Goal: Task Accomplishment & Management: Complete application form

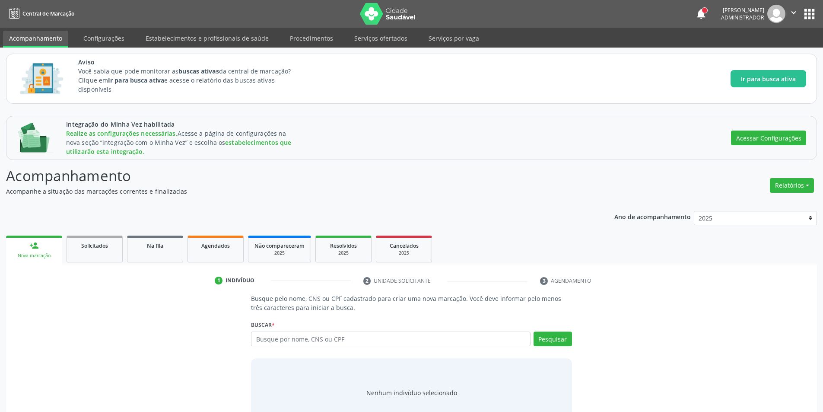
scroll to position [28, 0]
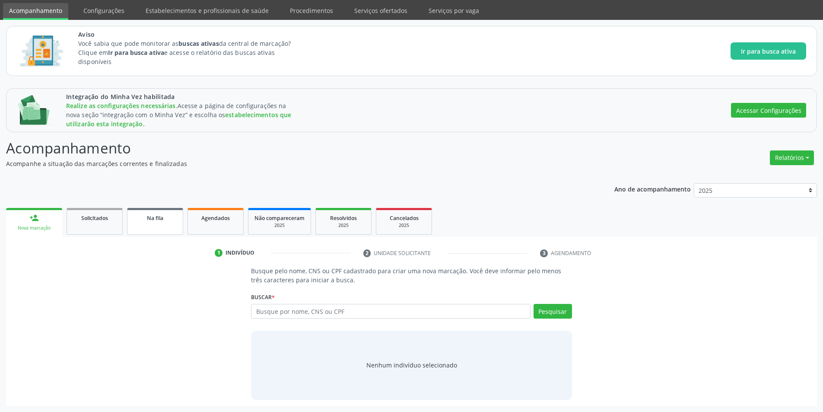
click at [147, 214] on div "Na fila" at bounding box center [155, 217] width 43 height 9
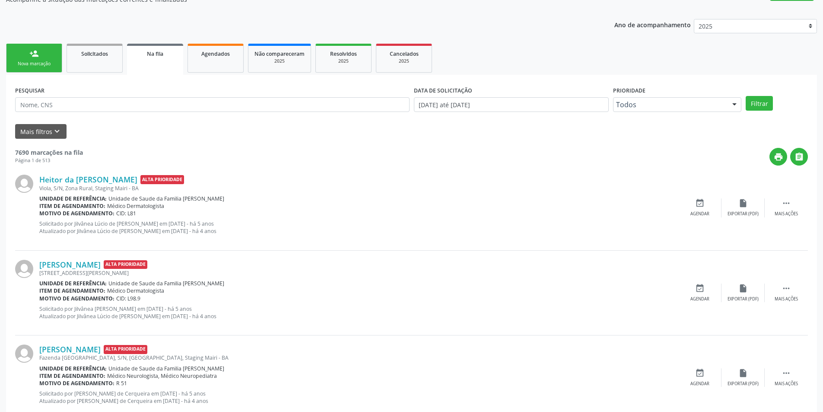
scroll to position [203, 0]
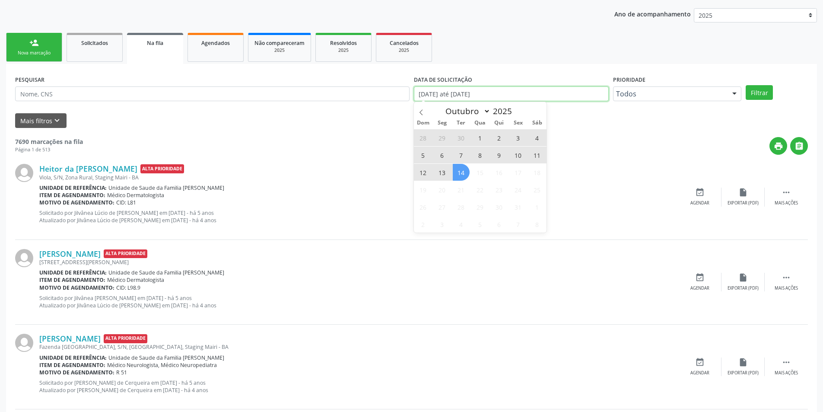
click at [484, 86] on input "[DATE] até [DATE]" at bounding box center [511, 93] width 195 height 15
click at [459, 181] on span "14" at bounding box center [461, 172] width 17 height 17
type input "[DATE]"
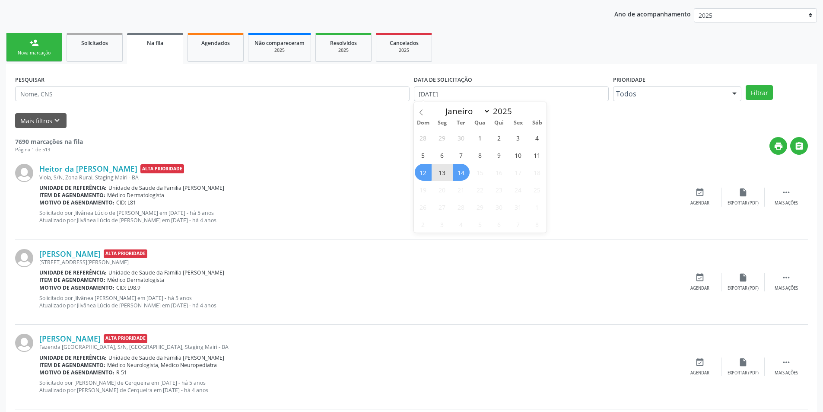
click at [419, 177] on span "12" at bounding box center [423, 172] width 17 height 17
click at [761, 97] on div "PESQUISAR DATA DE SOLICITAÇÃO [DATE] até [DATE] Prioridade Todos Todos Baixa Pr…" at bounding box center [411, 90] width 797 height 34
click at [761, 97] on button "Filtrar" at bounding box center [759, 92] width 27 height 15
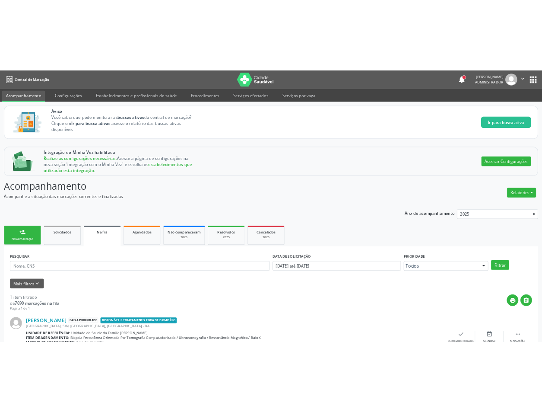
scroll to position [53, 0]
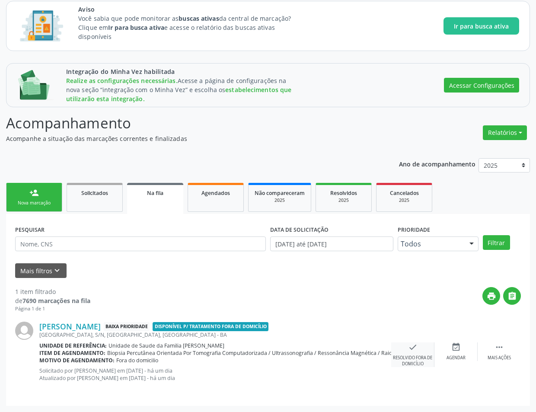
click at [420, 359] on div "Resolvido fora de domicílio" at bounding box center [412, 361] width 43 height 12
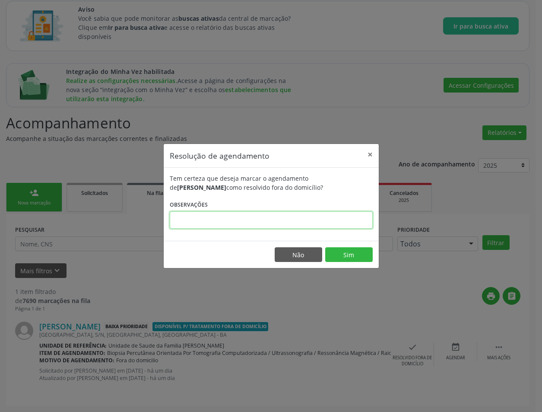
click at [336, 222] on input "text" at bounding box center [271, 219] width 203 height 17
type input "ee"
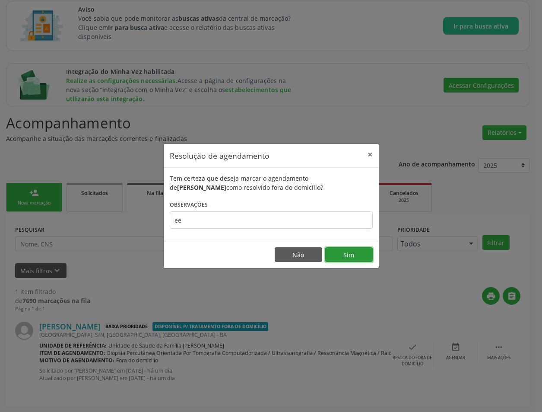
click at [344, 250] on button "Sim" at bounding box center [349, 254] width 48 height 15
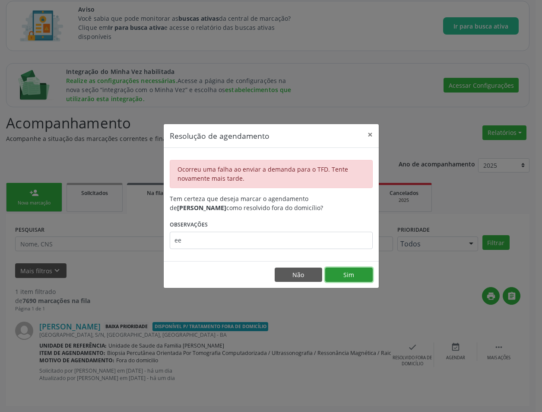
click at [346, 270] on button "Sim" at bounding box center [349, 274] width 48 height 15
click at [349, 272] on button "Sim" at bounding box center [349, 274] width 48 height 15
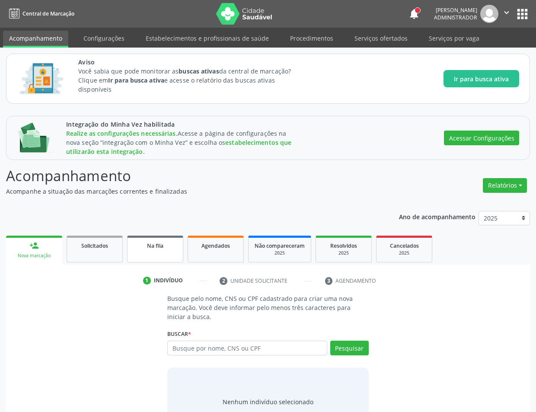
click at [159, 257] on link "Na fila" at bounding box center [155, 248] width 56 height 27
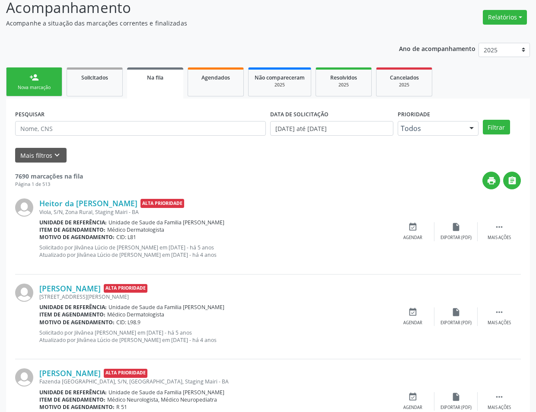
scroll to position [175, 0]
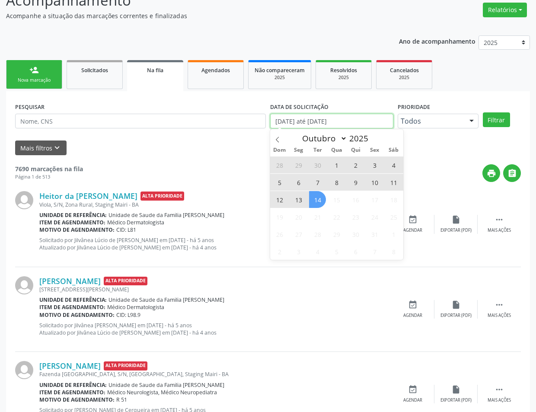
click at [360, 127] on input "[DATE] até [DATE]" at bounding box center [331, 121] width 123 height 15
click at [315, 205] on span "14" at bounding box center [317, 199] width 17 height 17
type input "[DATE]"
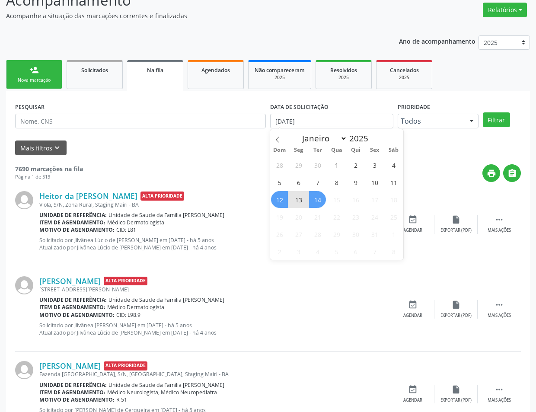
click at [282, 204] on span "12" at bounding box center [279, 199] width 17 height 17
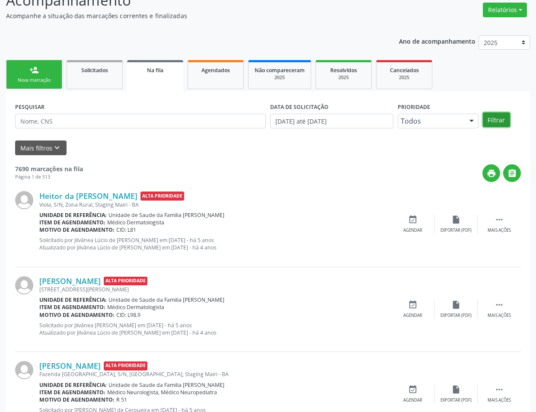
click at [497, 112] on button "Filtrar" at bounding box center [496, 119] width 27 height 15
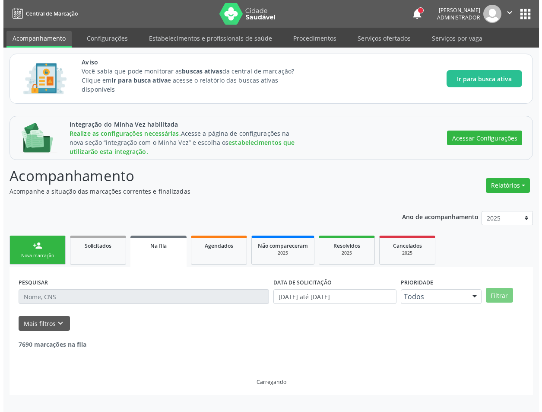
scroll to position [0, 0]
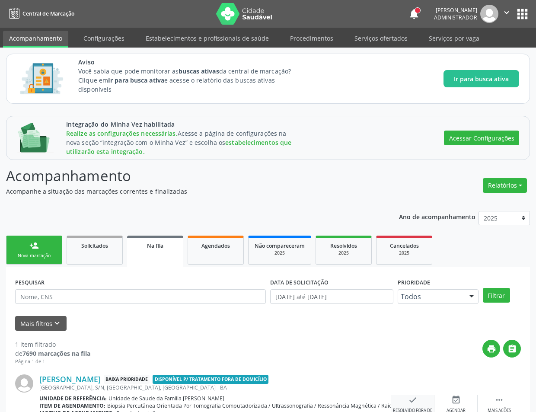
click at [410, 402] on icon "check" at bounding box center [413, 400] width 10 height 10
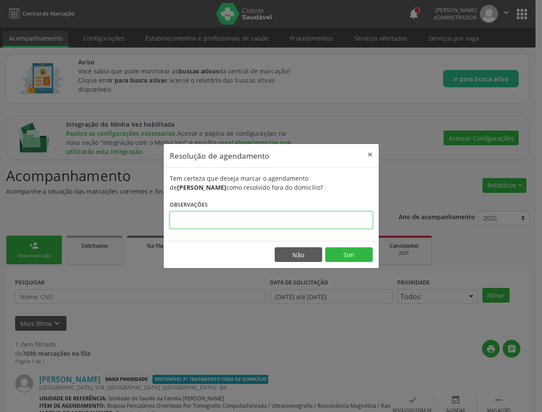
click at [330, 214] on input "text" at bounding box center [271, 219] width 203 height 17
type input "21"
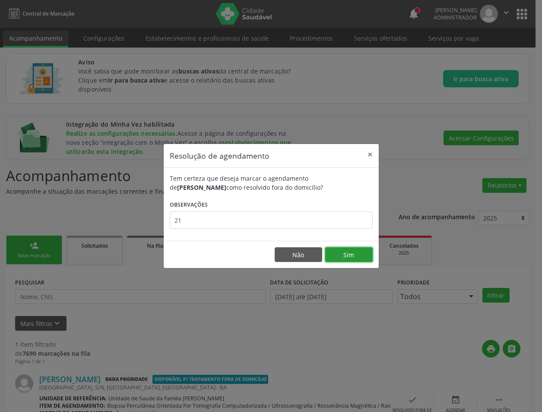
click at [348, 253] on button "Sim" at bounding box center [349, 254] width 48 height 15
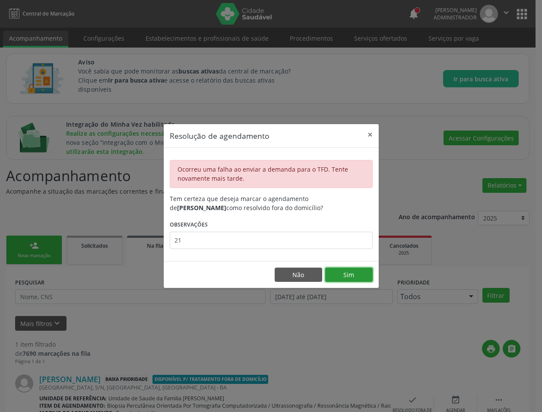
click at [352, 276] on button "Sim" at bounding box center [349, 274] width 48 height 15
click at [363, 273] on button "Sim" at bounding box center [349, 274] width 48 height 15
click at [359, 273] on button "Sim" at bounding box center [349, 274] width 48 height 15
click at [349, 272] on button "Sim" at bounding box center [349, 274] width 48 height 15
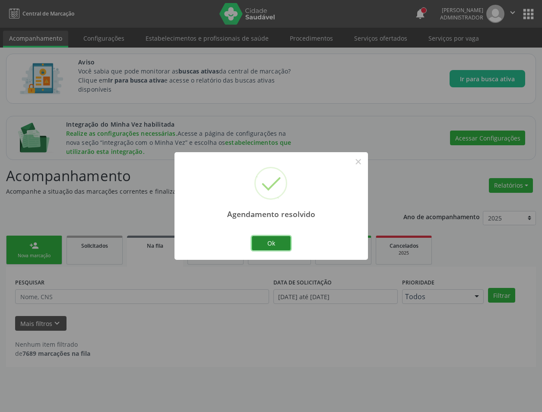
click at [253, 239] on button "Ok" at bounding box center [271, 243] width 39 height 15
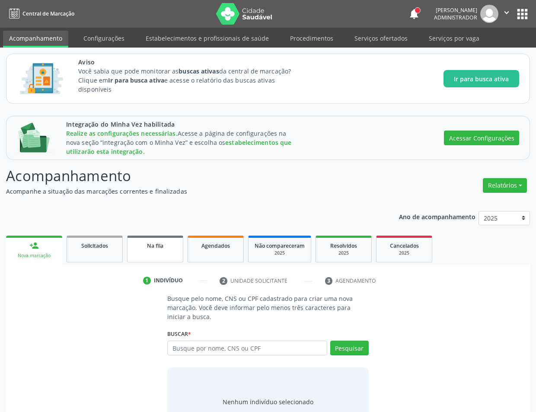
click at [157, 255] on link "Na fila" at bounding box center [155, 248] width 56 height 27
select select "9"
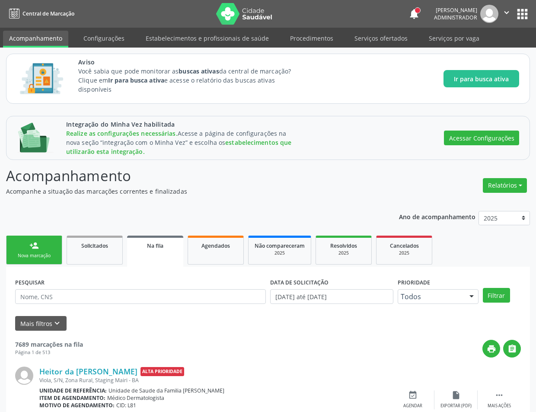
scroll to position [91, 0]
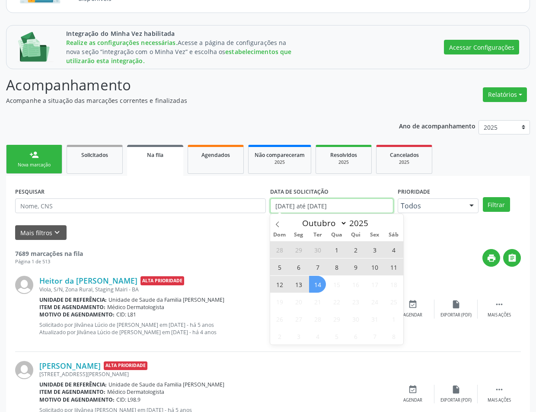
click at [343, 206] on input "[DATE] até [DATE]" at bounding box center [331, 205] width 123 height 15
click at [316, 283] on span "14" at bounding box center [317, 284] width 17 height 17
type input "[DATE]"
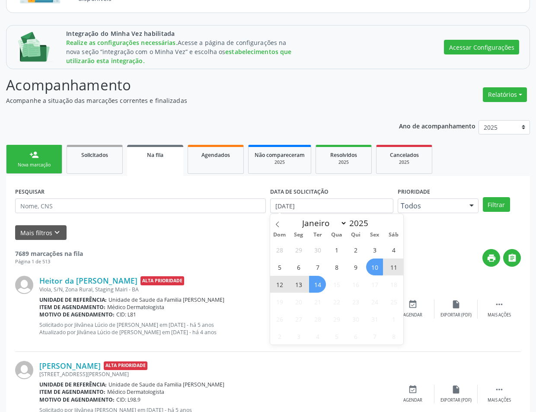
click at [382, 269] on span "10" at bounding box center [374, 266] width 17 height 17
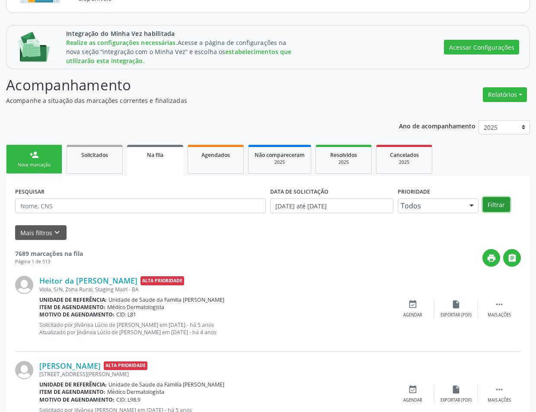
click at [504, 199] on button "Filtrar" at bounding box center [496, 204] width 27 height 15
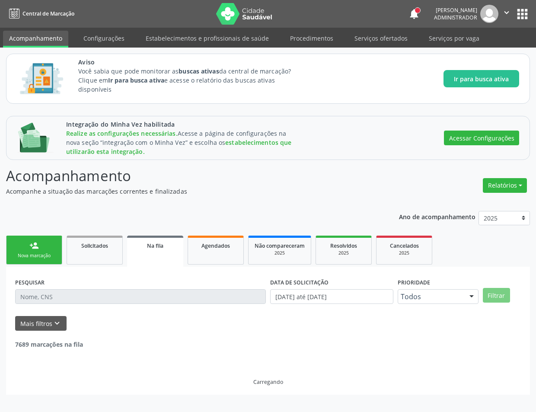
scroll to position [0, 0]
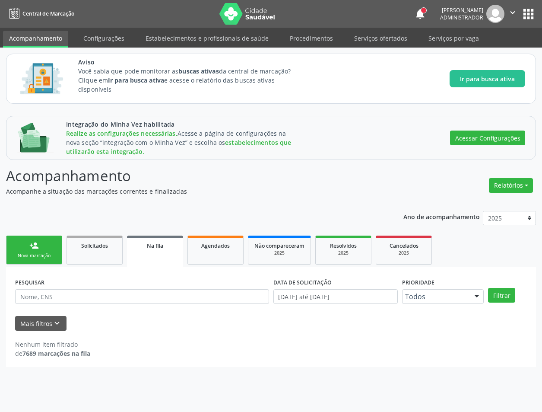
click at [37, 250] on link "person_add Nova marcação" at bounding box center [34, 249] width 56 height 29
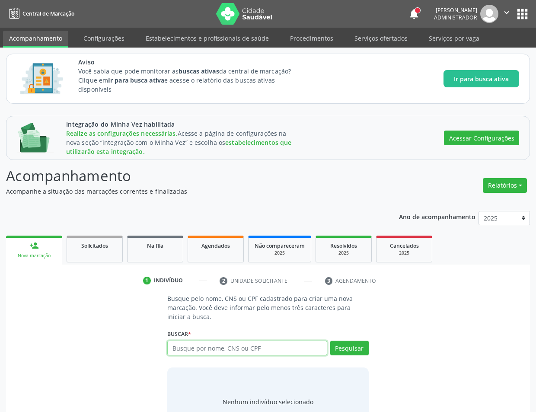
click at [228, 347] on input "text" at bounding box center [246, 347] width 159 height 15
type input "Carlos"
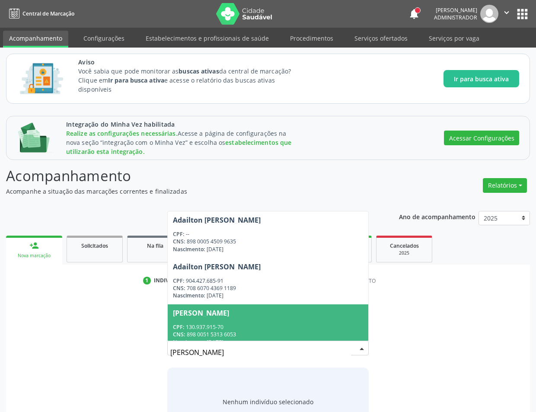
click at [265, 323] on div "CPF: 130.937.915-70" at bounding box center [268, 326] width 190 height 7
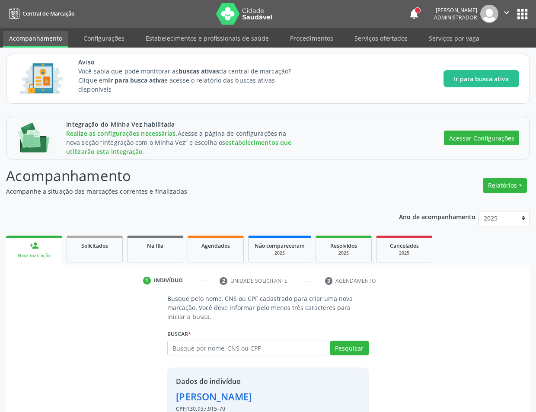
scroll to position [50, 0]
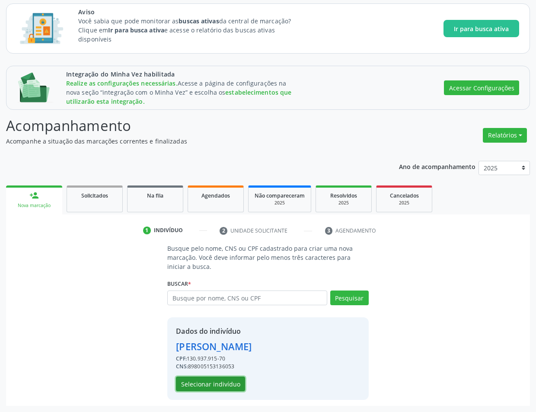
click at [188, 381] on button "Selecionar indivíduo" at bounding box center [210, 383] width 69 height 15
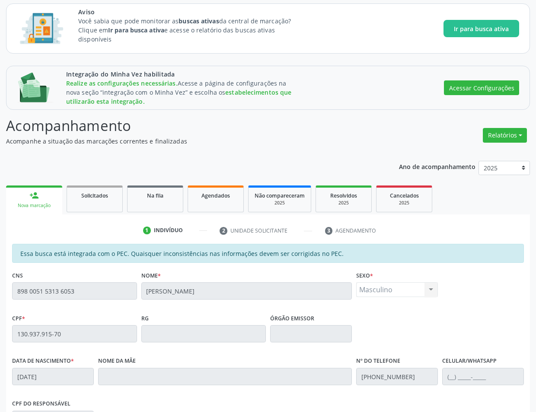
scroll to position [188, 0]
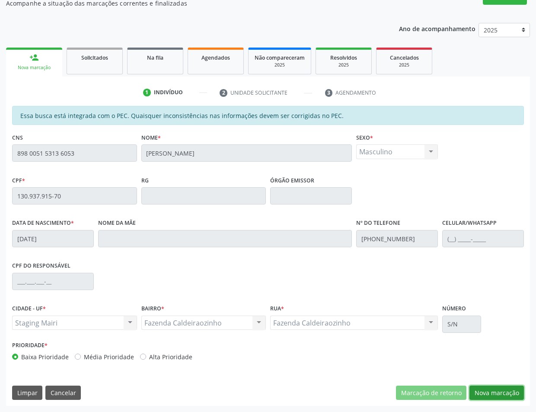
click at [496, 391] on button "Nova marcação" at bounding box center [496, 392] width 54 height 15
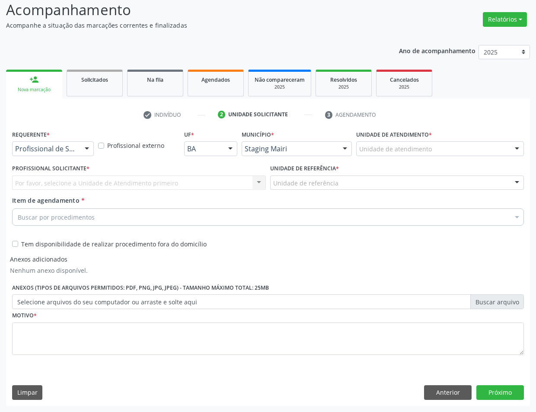
scroll to position [166, 0]
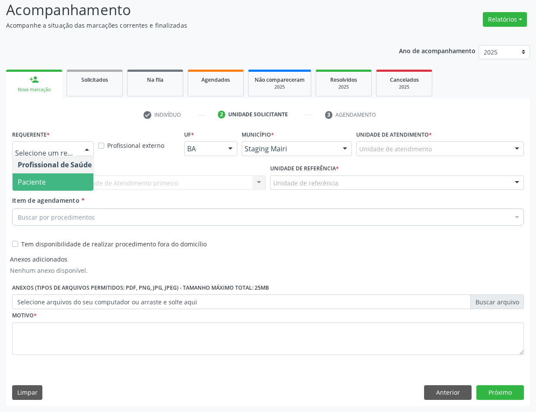
click at [53, 188] on span "Paciente" at bounding box center [55, 181] width 84 height 17
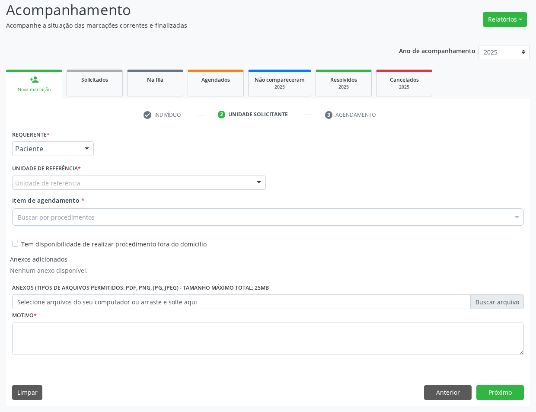
click at [86, 187] on div "Unidade de referência" at bounding box center [139, 182] width 254 height 15
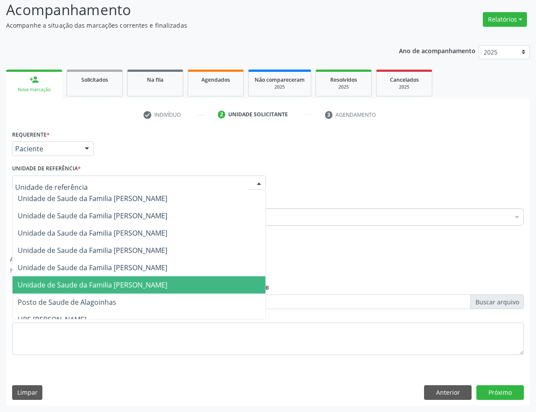
click at [83, 281] on span "Unidade de Saude da Familia [PERSON_NAME]" at bounding box center [93, 285] width 150 height 10
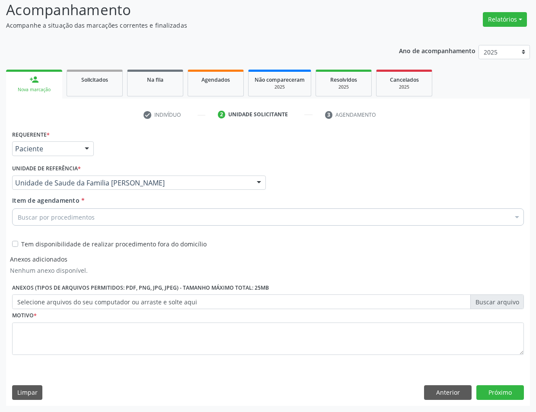
click at [118, 208] on div "Buscar por procedimentos" at bounding box center [268, 216] width 512 height 17
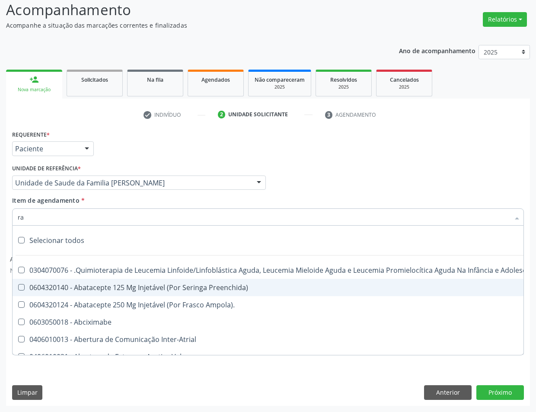
type input "rai"
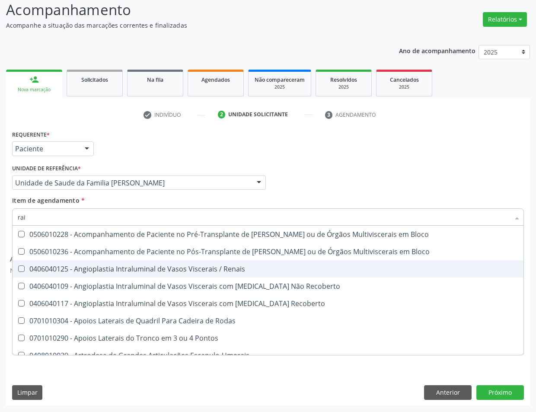
click at [160, 267] on div "0406040125 - Angioplastia Intraluminal de Vasos Viscerais / Renais" at bounding box center [268, 268] width 500 height 7
checkbox Renais "true"
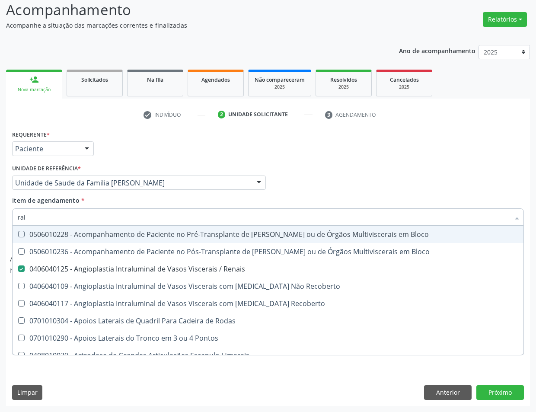
click at [299, 173] on div "Profissional Solicitante Por favor, selecione a Unidade de Atendimento primeiro…" at bounding box center [268, 179] width 516 height 34
checkbox Bloco "true"
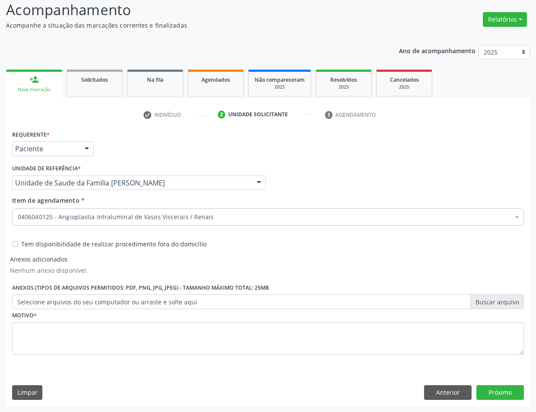
click at [21, 242] on label "Tem disponibilidade de realizar procedimento fora do domicílio" at bounding box center [113, 243] width 185 height 9
click at [15, 242] on input "Tem disponibilidade de realizar procedimento fora do domicílio" at bounding box center [15, 243] width 6 height 8
checkbox input "true"
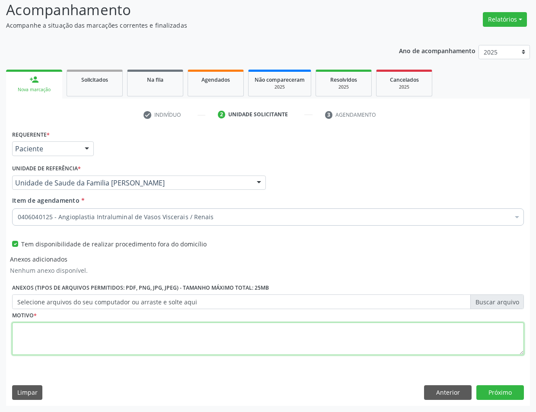
click at [82, 335] on textarea at bounding box center [268, 338] width 512 height 33
type textarea "Doença nos rins"
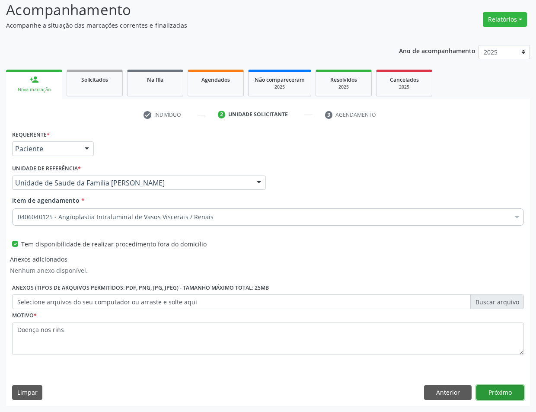
click at [482, 390] on button "Próximo" at bounding box center [500, 392] width 48 height 15
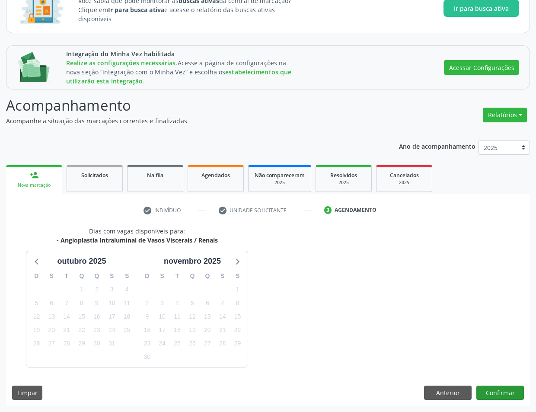
scroll to position [96, 0]
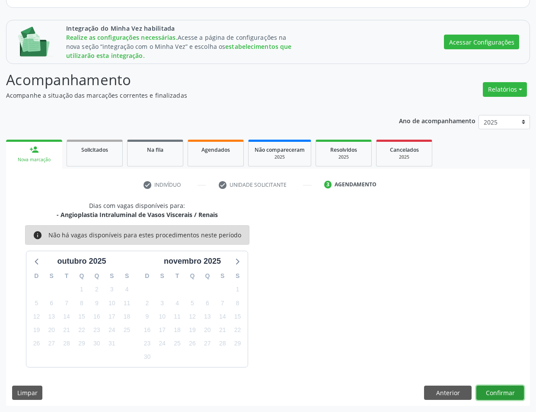
click at [499, 387] on button "Confirmar" at bounding box center [500, 392] width 48 height 15
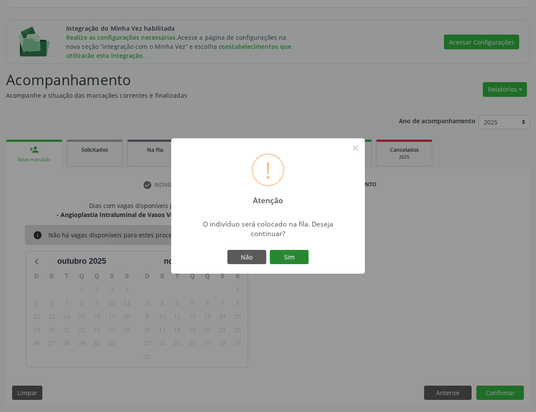
click at [297, 261] on button "Sim" at bounding box center [289, 257] width 39 height 15
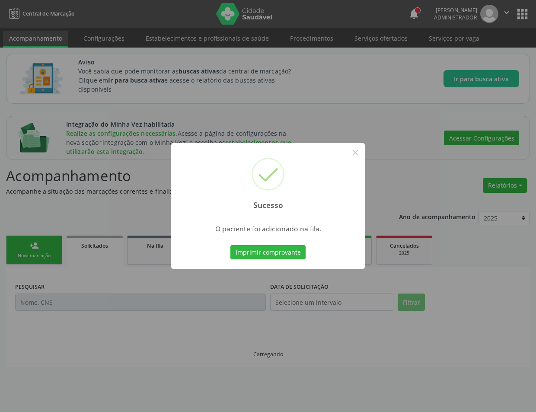
scroll to position [0, 0]
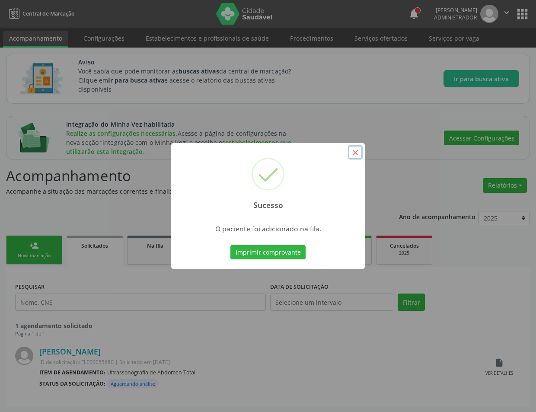
click at [360, 153] on button "×" at bounding box center [355, 152] width 15 height 15
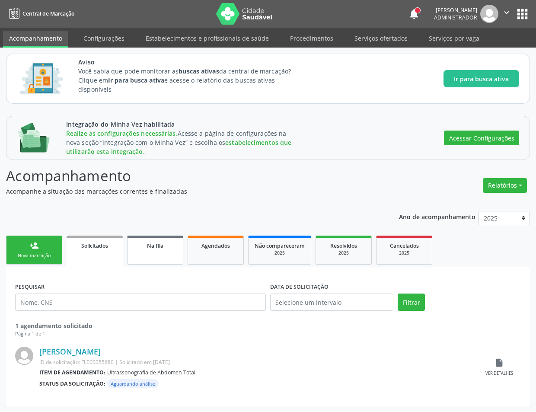
click at [145, 251] on link "Na fila" at bounding box center [155, 249] width 56 height 29
select select "9"
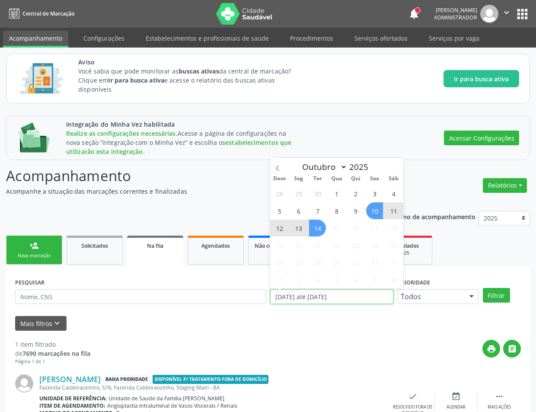
click at [322, 301] on input "10/10/2025 até 14/10/2025" at bounding box center [331, 296] width 123 height 15
click at [318, 238] on span "21" at bounding box center [317, 245] width 17 height 17
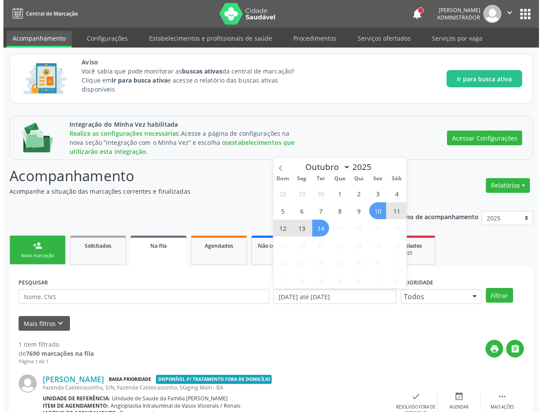
scroll to position [45, 0]
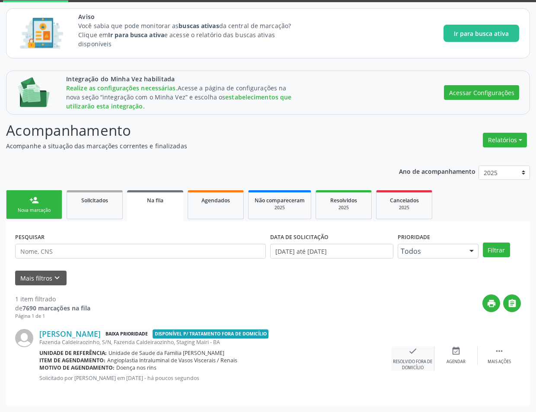
click at [419, 357] on div "check Resolvido fora de domicílio" at bounding box center [412, 358] width 43 height 25
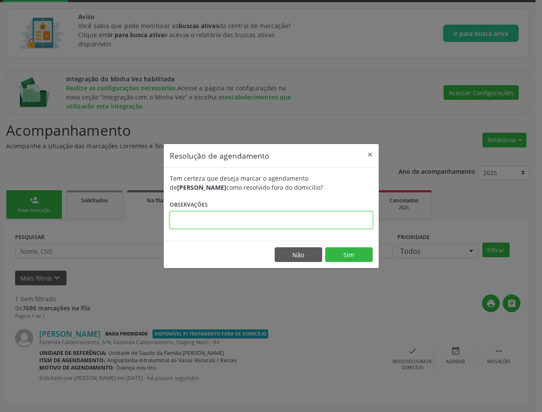
click at [337, 216] on input "text" at bounding box center [271, 219] width 203 height 17
type input "Necessita com urgência"
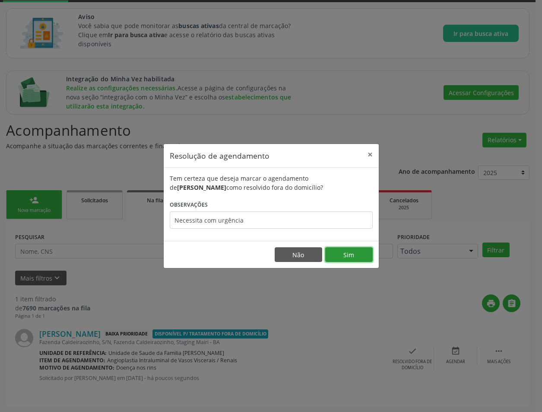
click at [344, 261] on button "Sim" at bounding box center [349, 254] width 48 height 15
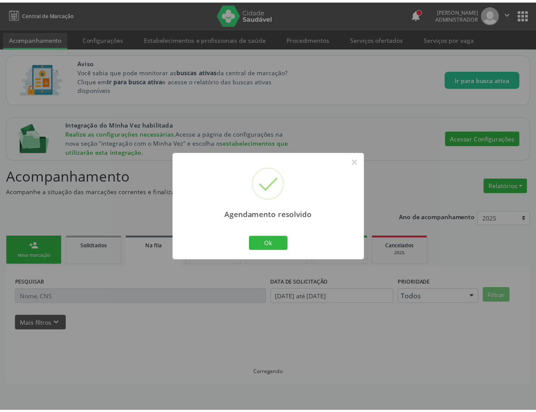
scroll to position [0, 0]
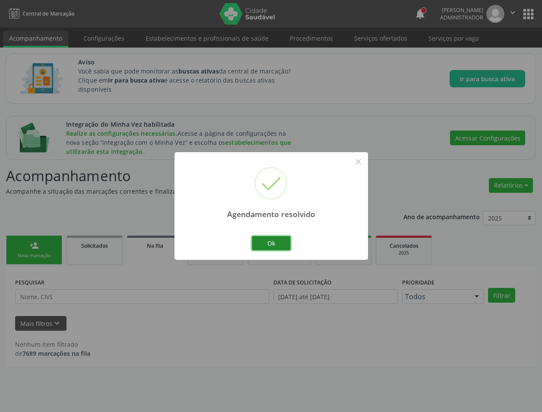
click at [263, 242] on button "Ok" at bounding box center [271, 243] width 39 height 15
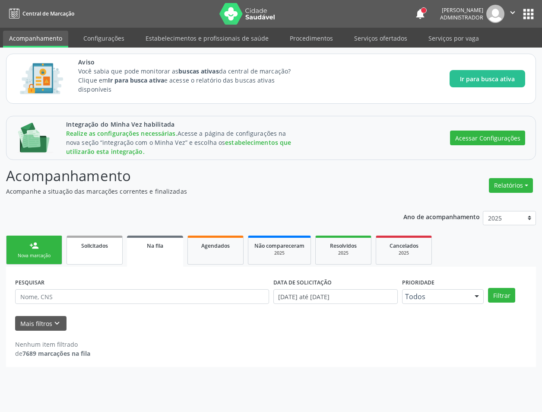
click at [91, 252] on link "Solicitados" at bounding box center [95, 249] width 56 height 29
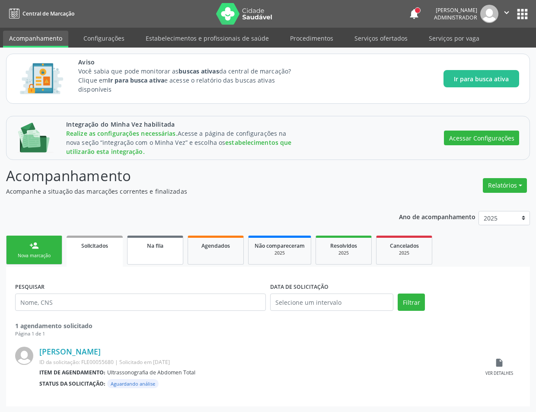
click at [174, 251] on link "Na fila" at bounding box center [155, 249] width 56 height 29
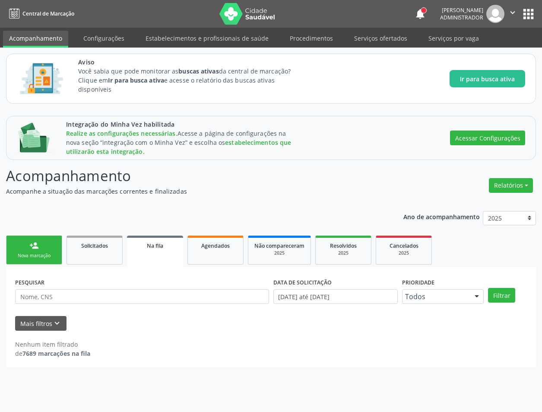
click at [174, 251] on link "Na fila" at bounding box center [155, 250] width 56 height 31
click at [347, 235] on ul "person_add Nova marcação Solicitados Na fila Agendados Não compareceram 2025 Re…" at bounding box center [271, 249] width 530 height 33
click at [349, 239] on link "Resolvidos 2025" at bounding box center [343, 249] width 56 height 29
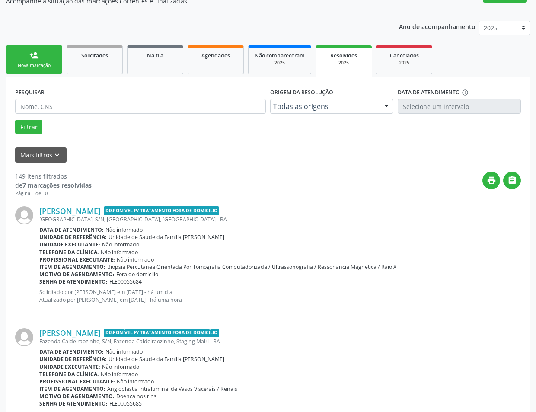
scroll to position [193, 0]
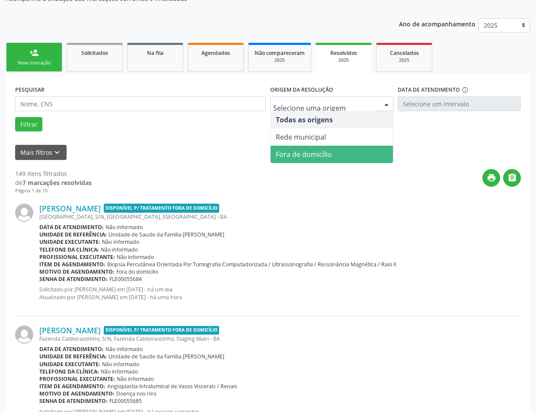
click at [321, 154] on span "Fora de domicílio" at bounding box center [304, 155] width 56 height 10
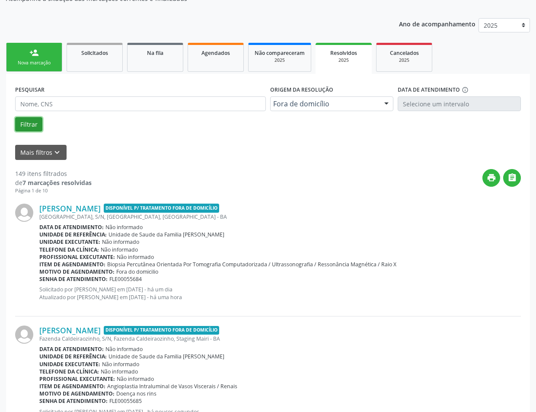
click at [39, 123] on button "Filtrar" at bounding box center [28, 124] width 27 height 15
